Goal: Book appointment/travel/reservation

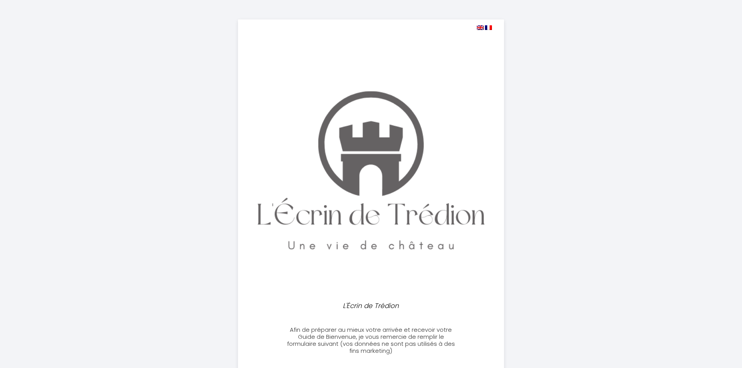
select select
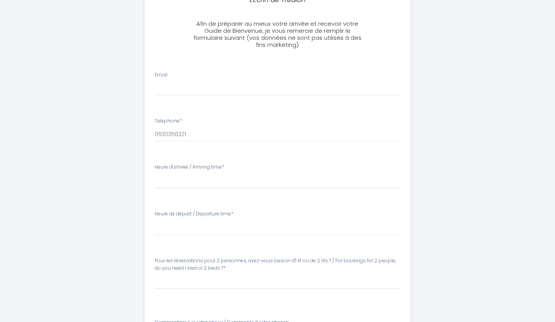
scroll to position [306, 0]
click at [186, 92] on input "Email" at bounding box center [278, 88] width 246 height 14
type input "[EMAIL_ADDRESS][DOMAIN_NAME]"
click at [192, 180] on select "17:00 17:30 18:00 18:30 19:00 19:30 20:00 20:30 21:00 21:30 22:00" at bounding box center [278, 180] width 246 height 15
click at [114, 186] on div "L'Écrin de Trédion Afin de préparer au mieux votre arrivée et recevoir votre Gu…" at bounding box center [277, 68] width 399 height 749
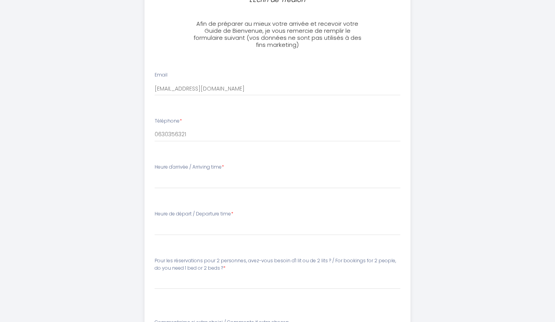
scroll to position [415, 0]
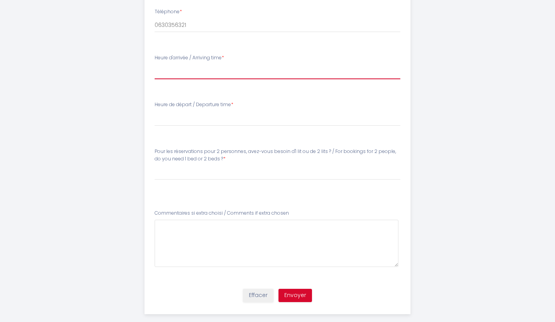
click at [175, 77] on select "17:00 17:30 18:00 18:30 19:00 19:30 20:00 20:30 21:00 21:30 22:00" at bounding box center [278, 71] width 246 height 15
select select "17:00"
click at [155, 64] on select "17:00 17:30 18:00 18:30 19:00 19:30 20:00 20:30 21:00 21:30 22:00" at bounding box center [278, 71] width 246 height 15
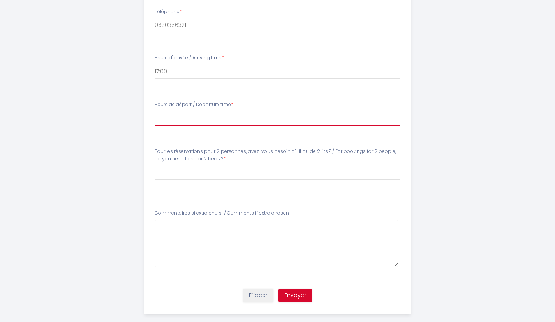
click at [180, 116] on select "00:00 00:30 01:00 01:30 02:00 02:30 03:00 03:30 04:00 04:30 05:00 05:30 06:00 0…" at bounding box center [278, 118] width 246 height 15
select select "10:00"
click at [155, 111] on select "00:00 00:30 01:00 01:30 02:00 02:30 03:00 03:30 04:00 04:30 05:00 05:30 06:00 0…" at bounding box center [278, 118] width 246 height 15
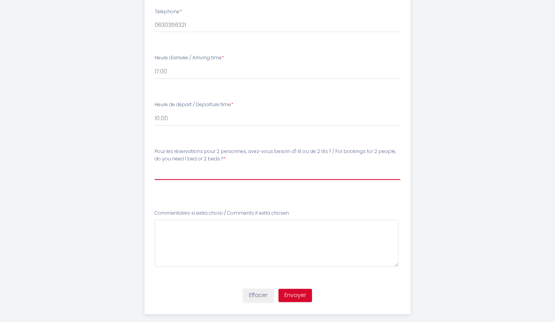
click at [194, 169] on select "[PERSON_NAME] les réservations pour 2 personnes, avez-vous besoin d'1 lit ou de…" at bounding box center [278, 172] width 246 height 15
select select "2 lits / 2 beds"
click at [155, 165] on select "[PERSON_NAME] les réservations pour 2 personnes, avez-vous besoin d'1 lit ou de…" at bounding box center [278, 172] width 246 height 15
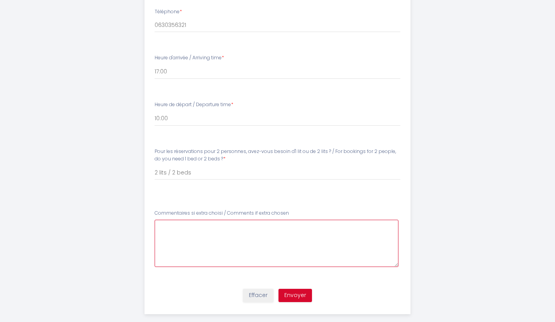
click at [205, 233] on chosen5 at bounding box center [277, 242] width 244 height 47
type chosen5 "3"
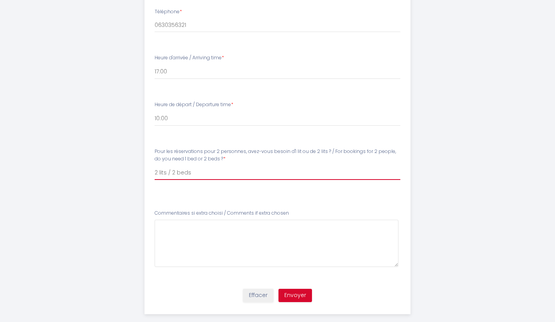
click at [194, 168] on select "[PERSON_NAME] les réservations pour 2 personnes, avez-vous besoin d'1 lit ou de…" at bounding box center [278, 172] width 246 height 15
select select "[PERSON_NAME] les réservations pour 2 personnes, avez-vous besoin d'1 lit ou de…"
click at [155, 165] on select "[PERSON_NAME] les réservations pour 2 personnes, avez-vous besoin d'1 lit ou de…" at bounding box center [278, 172] width 246 height 15
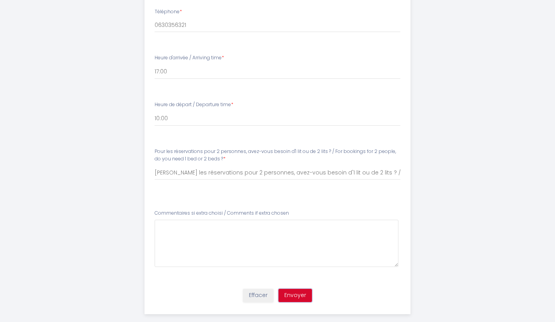
click at [299, 291] on button "Envoyer" at bounding box center [296, 294] width 34 height 13
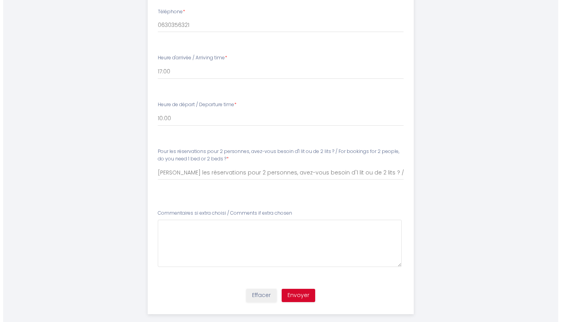
scroll to position [0, 0]
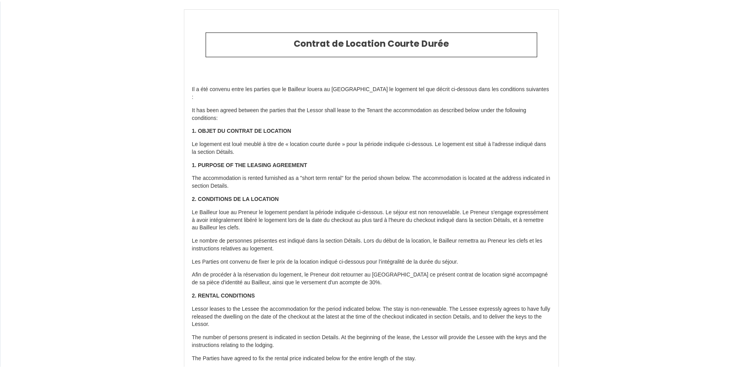
scroll to position [1655, 0]
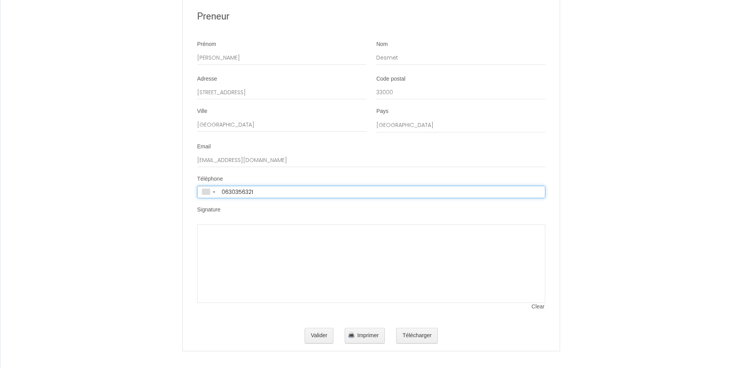
type input "+33 6 30 35 63 21"
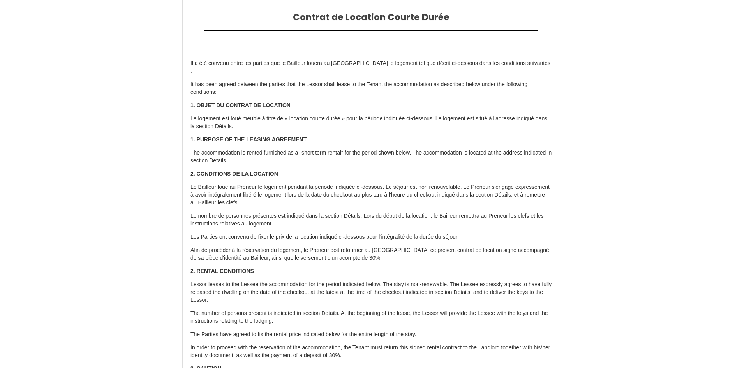
scroll to position [39, 0]
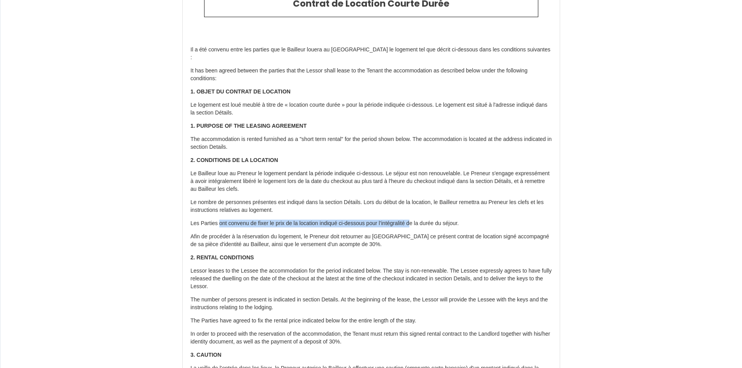
drag, startPoint x: 219, startPoint y: 216, endPoint x: 417, endPoint y: 216, distance: 198.8
click at [417, 220] on p "Les Parties ont convenu de fixer le prix de la location indiqué ci-dessous pour…" at bounding box center [372, 224] width 362 height 8
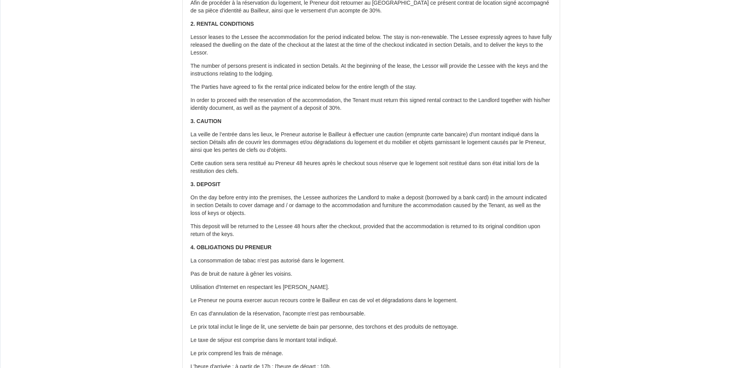
scroll to position [351, 0]
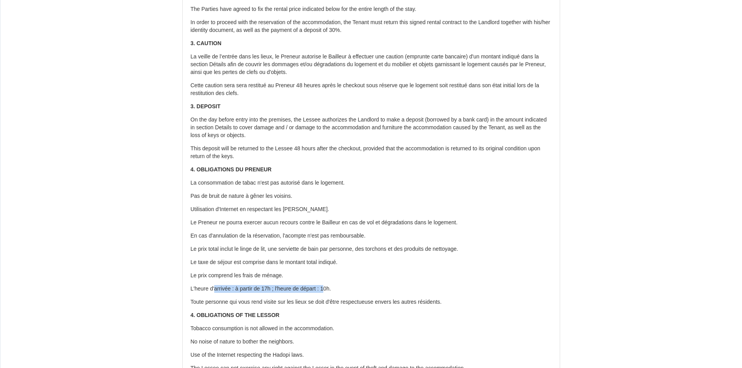
drag, startPoint x: 230, startPoint y: 281, endPoint x: 213, endPoint y: 281, distance: 16.8
click at [213, 285] on p "L'heure d'arrivée : à partir de 17h ; l'heure de départ : 10h." at bounding box center [372, 289] width 362 height 8
drag, startPoint x: 193, startPoint y: 282, endPoint x: 361, endPoint y: 288, distance: 168.1
click at [361, 288] on div "Il a été convenu entre les parties que le Bailleur louera au Locataire le logem…" at bounding box center [371, 222] width 377 height 1003
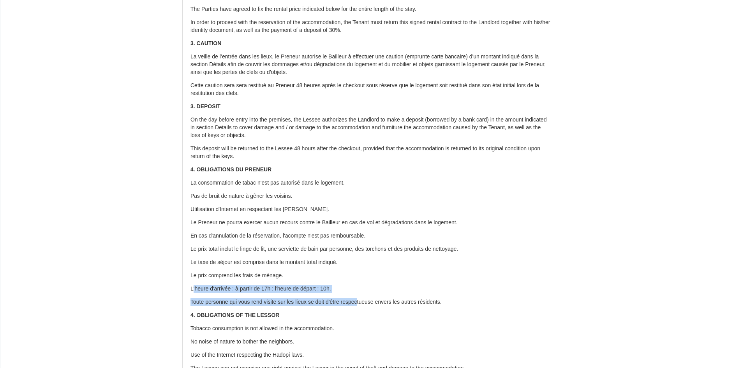
click at [361, 288] on div "Il a été convenu entre les parties que le Bailleur louera au Locataire le logem…" at bounding box center [371, 222] width 377 height 1003
drag, startPoint x: 340, startPoint y: 281, endPoint x: 240, endPoint y: 280, distance: 100.6
click at [240, 285] on p "L'heure d'arrivée : à partir de 17h ; l'heure de départ : 10h." at bounding box center [372, 289] width 362 height 8
drag, startPoint x: 240, startPoint y: 280, endPoint x: 368, endPoint y: 282, distance: 128.6
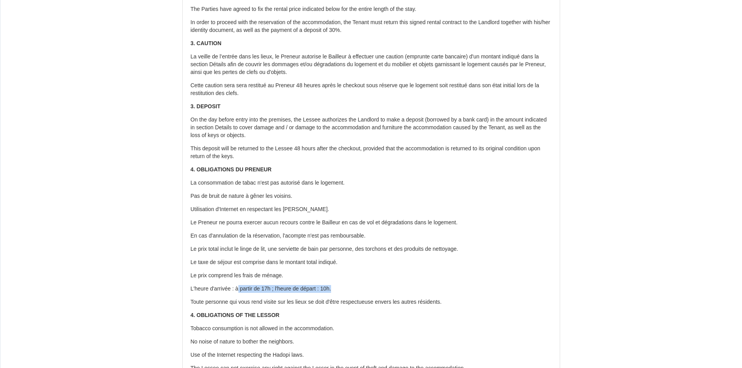
click at [368, 285] on p "L'heure d'arrivée : à partir de 17h ; l'heure de départ : 10h." at bounding box center [372, 289] width 362 height 8
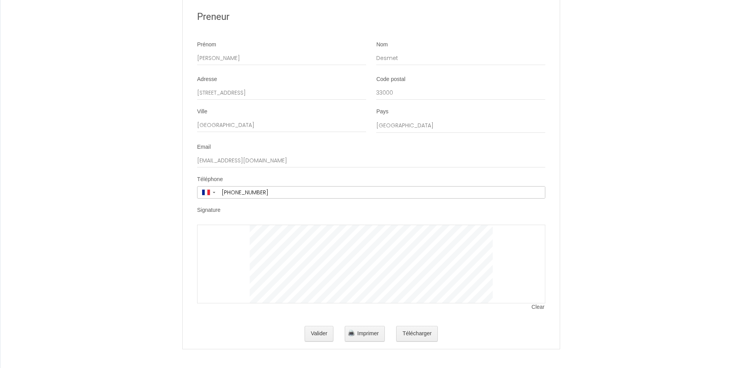
scroll to position [1655, 0]
click at [255, 215] on div "Signature" at bounding box center [371, 211] width 348 height 11
click at [534, 307] on span "Clear" at bounding box center [539, 307] width 14 height 8
click at [325, 331] on button "Valider" at bounding box center [319, 334] width 29 height 16
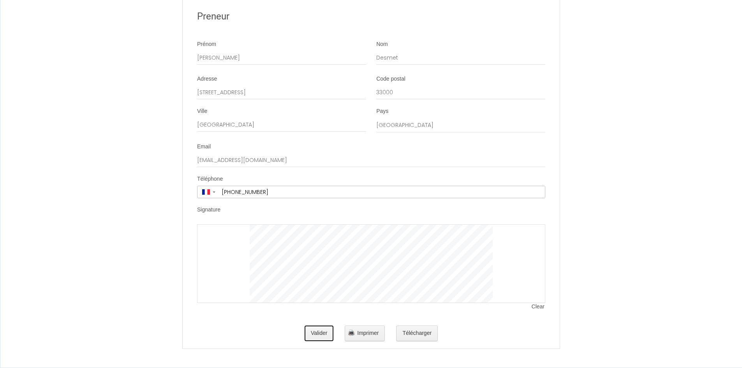
click at [324, 334] on button "Valider" at bounding box center [319, 334] width 29 height 16
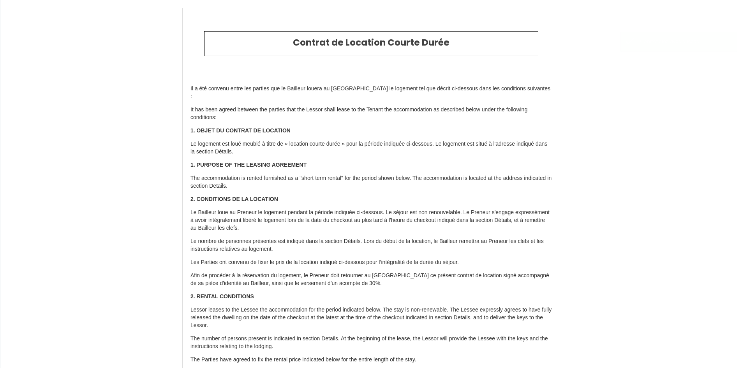
type input "70"
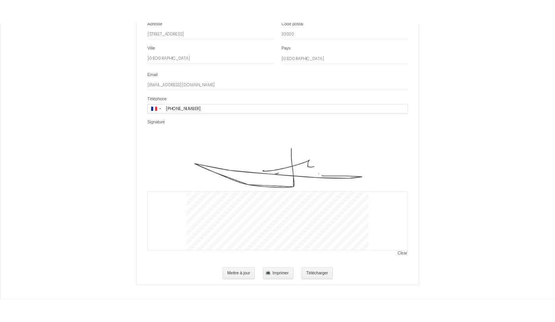
scroll to position [1715, 0]
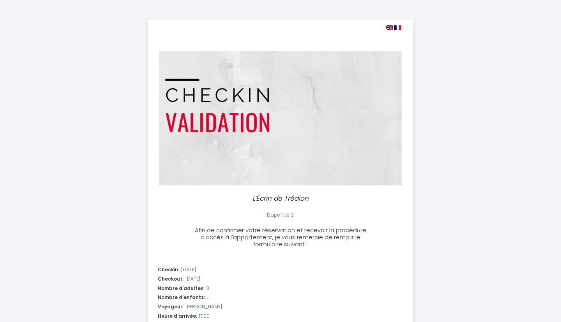
select select "10:00"
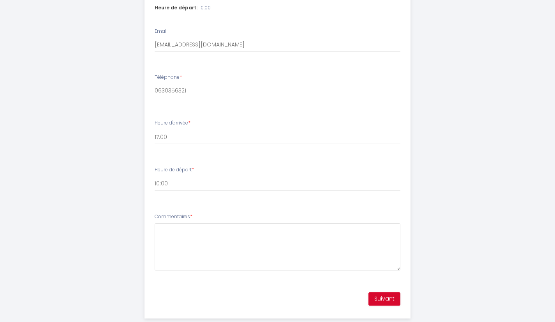
scroll to position [318, 0]
click at [394, 301] on button "Suivant" at bounding box center [385, 298] width 32 height 13
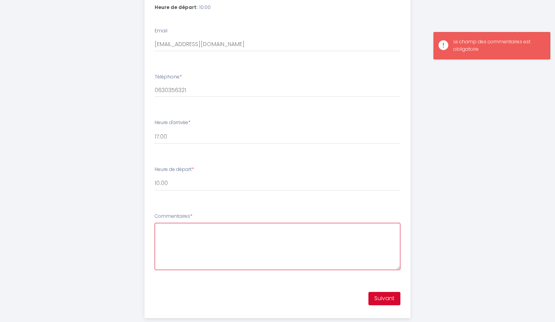
click at [269, 249] on textarea "Commentaires *" at bounding box center [278, 246] width 246 height 47
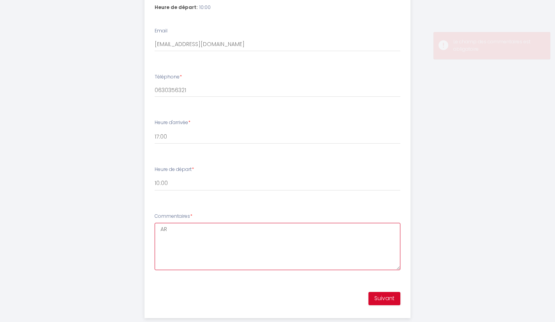
type textarea "A"
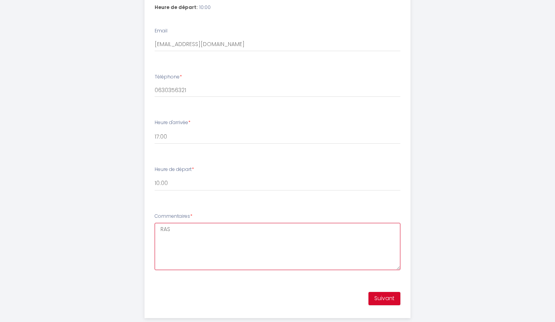
type textarea "RAS"
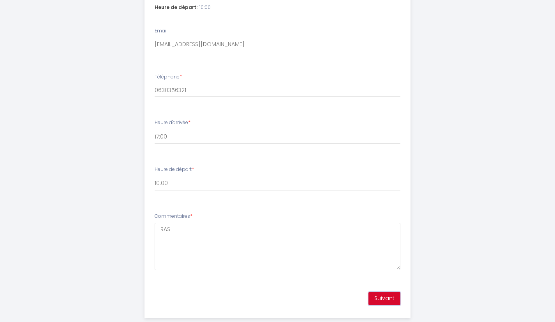
click at [387, 299] on button "Suivant" at bounding box center [385, 298] width 32 height 13
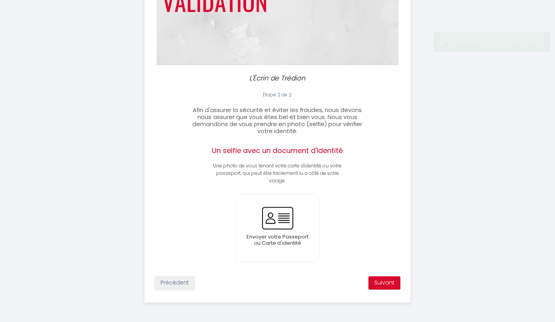
scroll to position [104, 0]
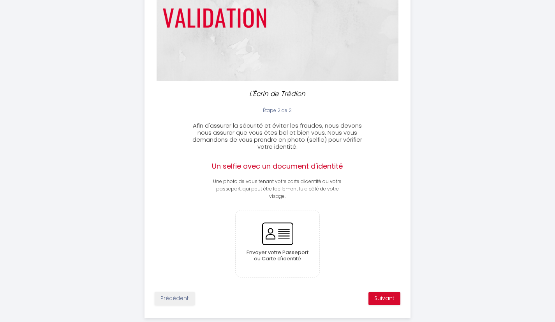
click at [284, 228] on input "file" at bounding box center [278, 243] width 84 height 67
